Goal: Connect with others: Connect with others

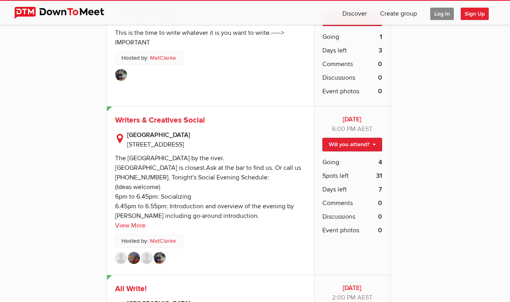
scroll to position [572, 0]
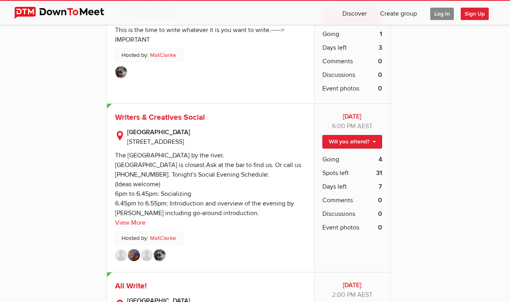
click at [163, 257] on img at bounding box center [160, 255] width 12 height 12
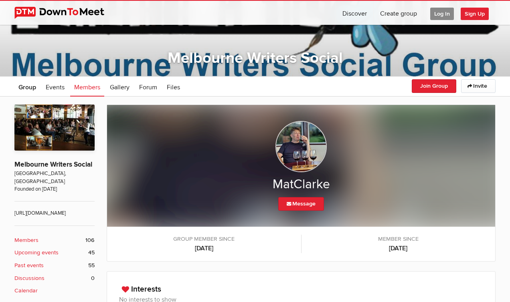
scroll to position [79, 0]
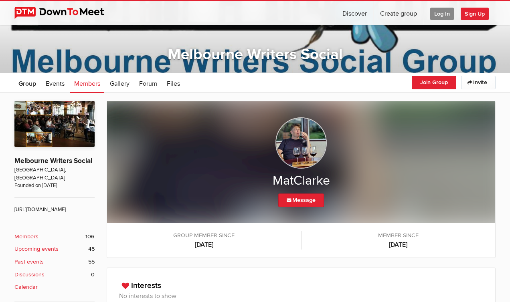
click at [300, 142] on img at bounding box center [301, 143] width 51 height 51
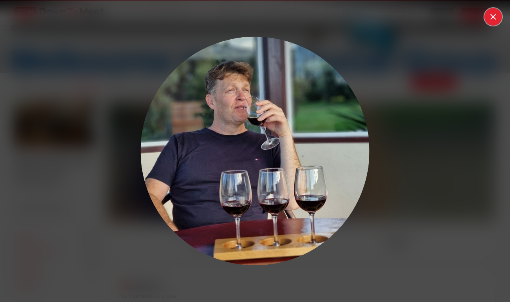
click at [495, 17] on button at bounding box center [494, 17] width 18 height 18
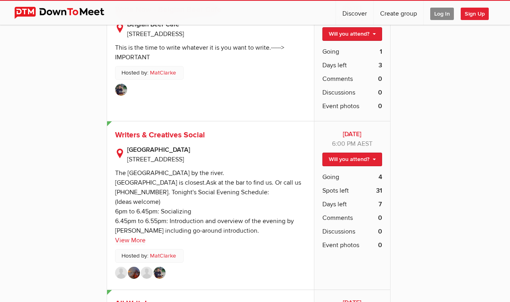
scroll to position [554, 0]
click at [131, 273] on img at bounding box center [134, 274] width 12 height 12
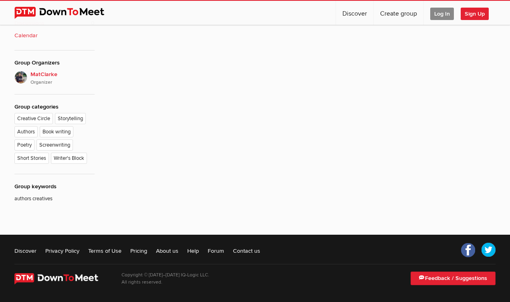
scroll to position [152, 0]
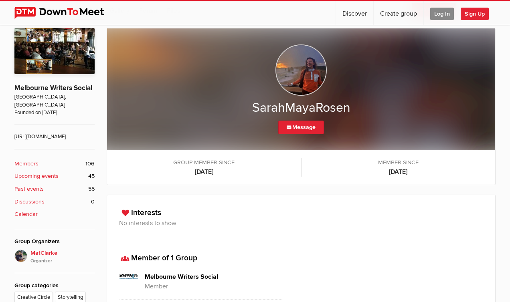
click at [302, 77] on img at bounding box center [301, 70] width 51 height 51
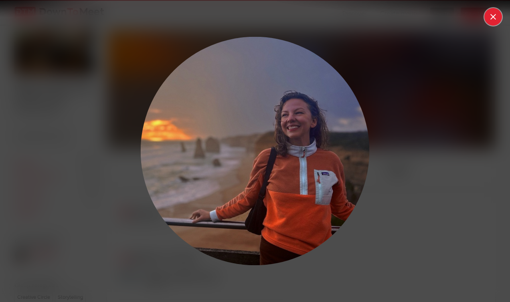
click at [493, 14] on button at bounding box center [494, 17] width 18 height 18
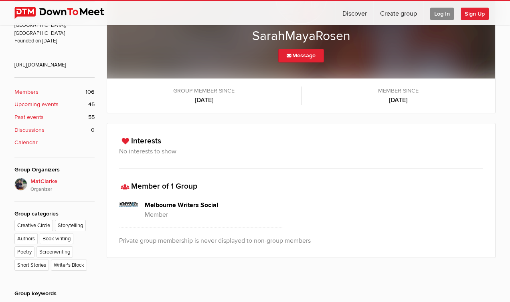
scroll to position [226, 0]
